Goal: Task Accomplishment & Management: Use online tool/utility

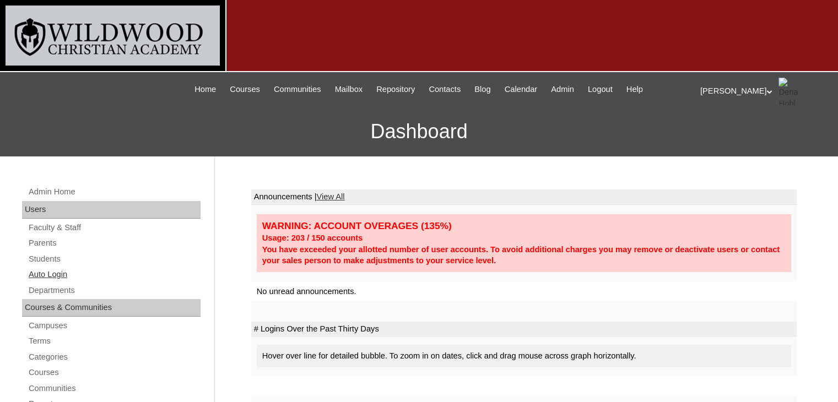
click at [67, 272] on link "Auto Login" at bounding box center [114, 275] width 173 height 14
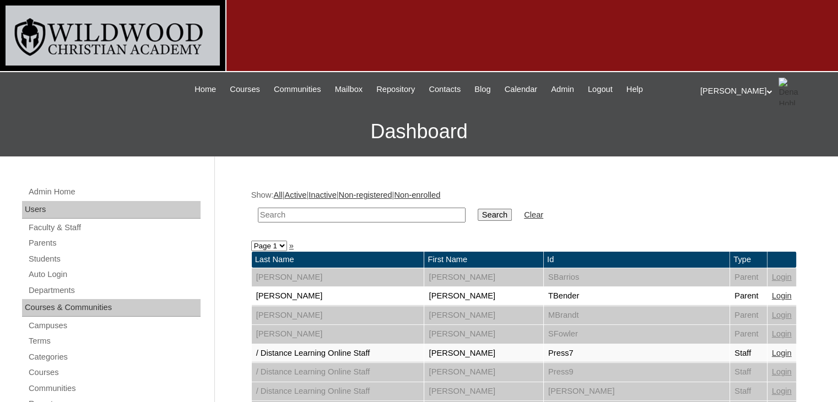
click at [298, 214] on input "text" at bounding box center [362, 215] width 208 height 15
type input "hammock"
click at [478, 213] on input "Search" at bounding box center [495, 215] width 34 height 12
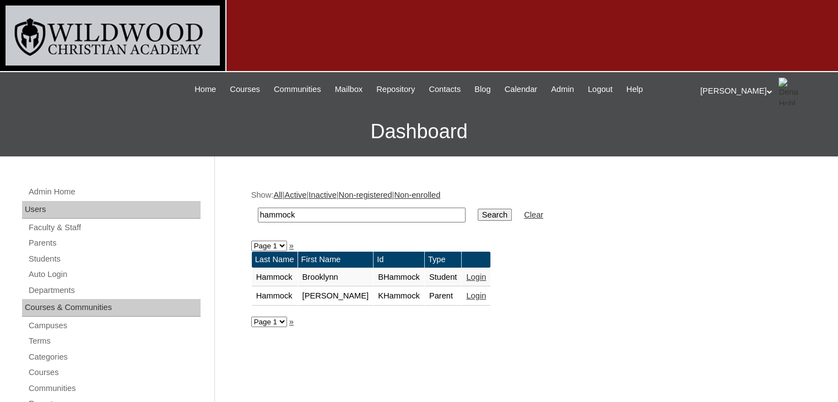
click at [466, 293] on link "Login" at bounding box center [476, 296] width 20 height 9
